Goal: Navigation & Orientation: Find specific page/section

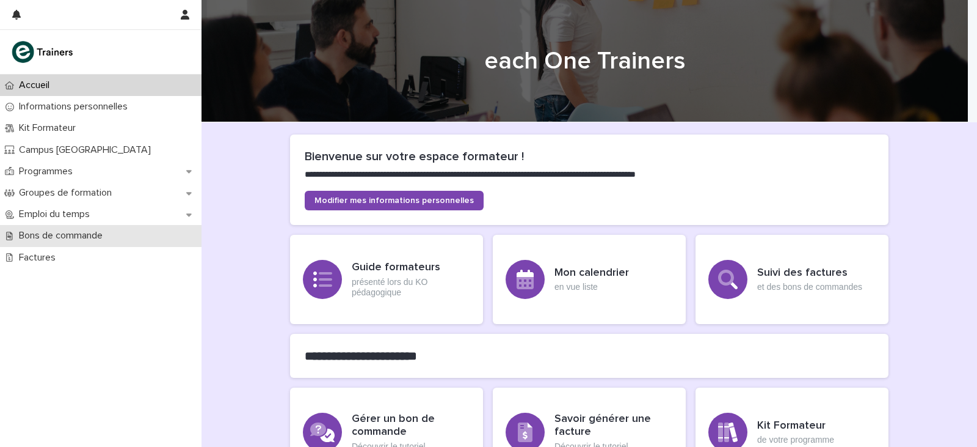
click at [68, 233] on p "Bons de commande" at bounding box center [63, 236] width 98 height 12
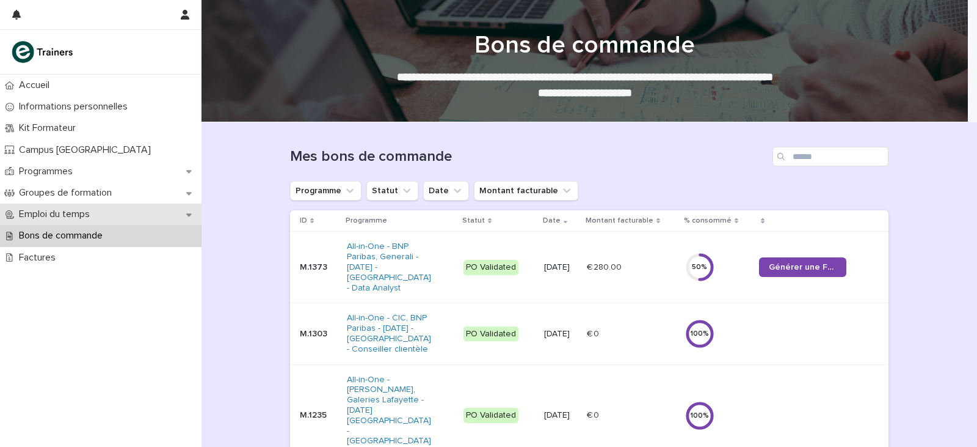
click at [67, 213] on p "Emploi du temps" at bounding box center [57, 214] width 86 height 12
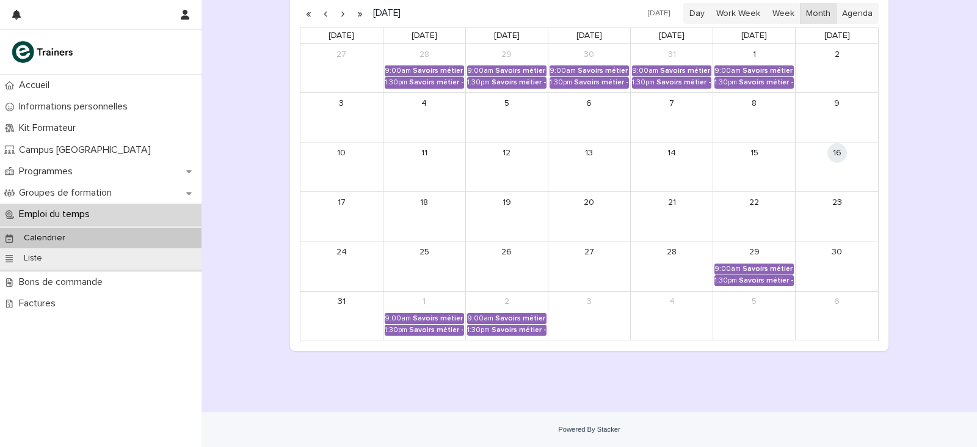
scroll to position [156, 0]
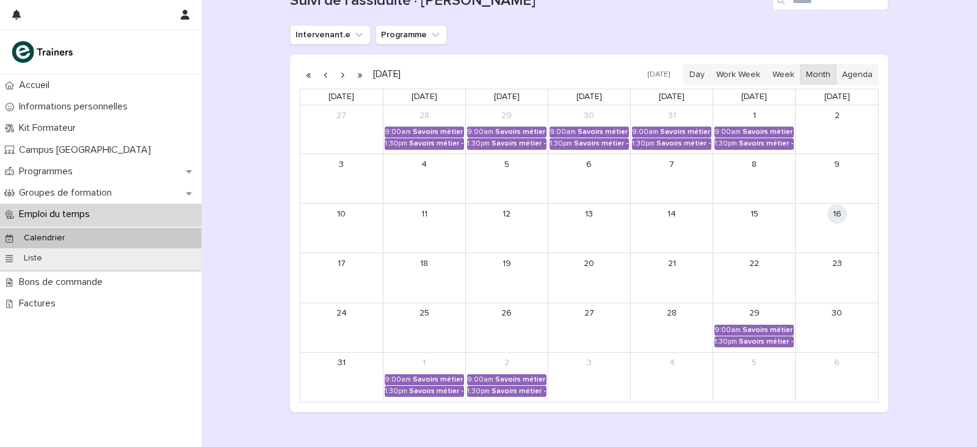
click at [338, 78] on button "button" at bounding box center [342, 75] width 17 height 20
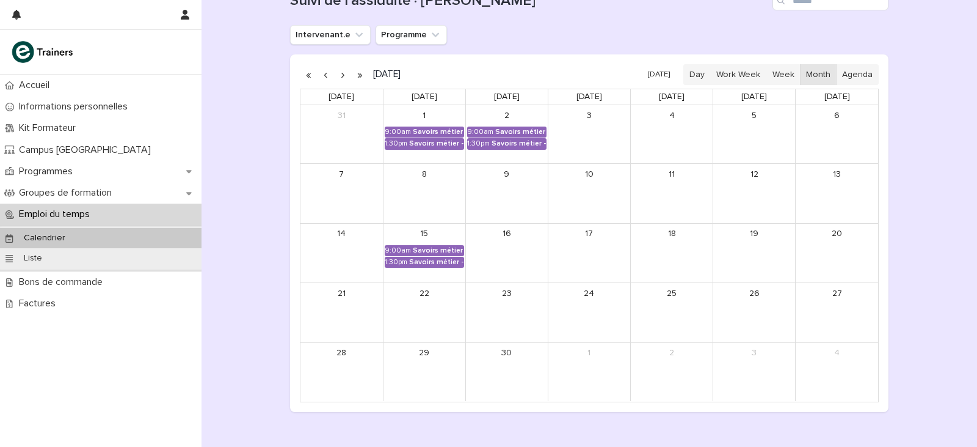
click at [338, 78] on button "button" at bounding box center [342, 75] width 17 height 20
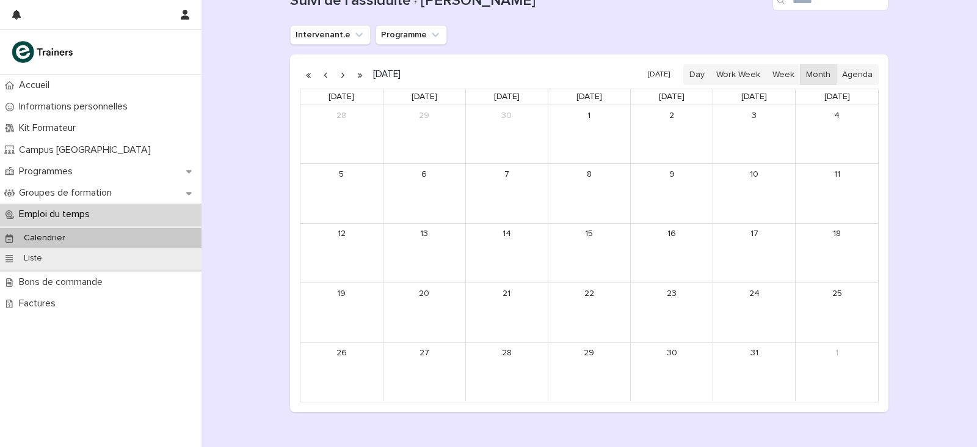
click at [338, 78] on button "button" at bounding box center [342, 75] width 17 height 20
